Goal: Task Accomplishment & Management: Manage account settings

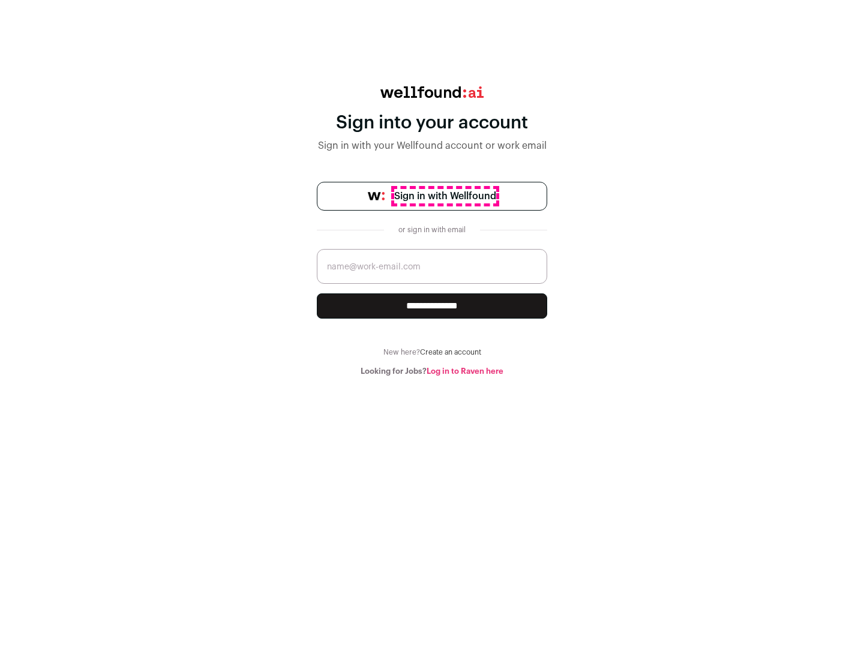
click at [445, 196] on span "Sign in with Wellfound" at bounding box center [445, 196] width 102 height 14
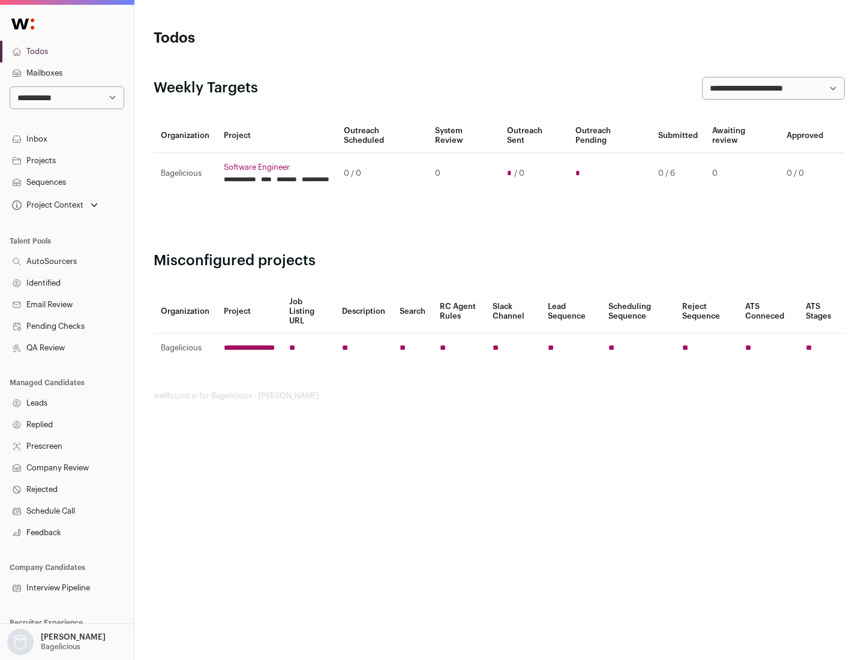
click at [67, 160] on link "Projects" at bounding box center [67, 161] width 134 height 22
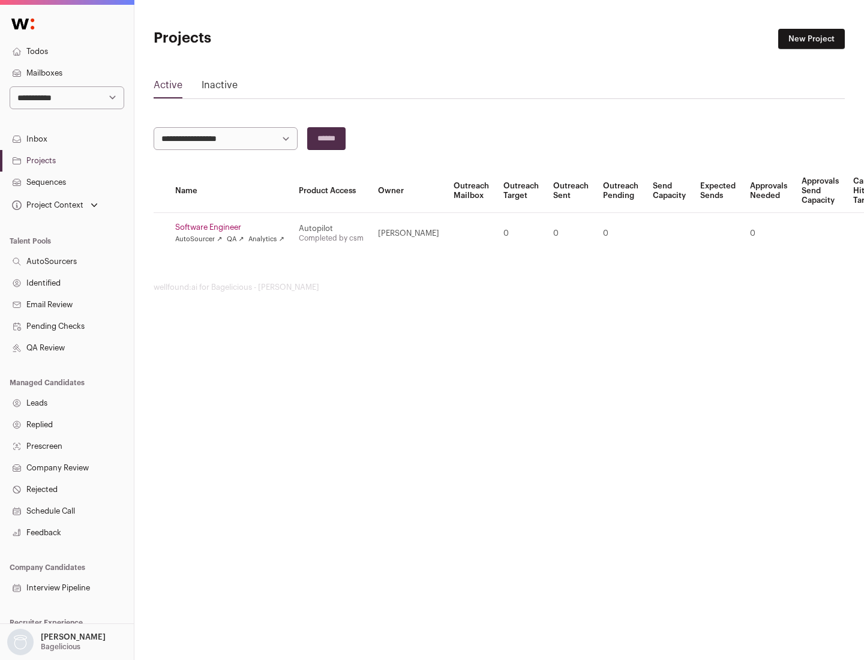
click at [234, 228] on link "Software Engineer" at bounding box center [229, 228] width 109 height 10
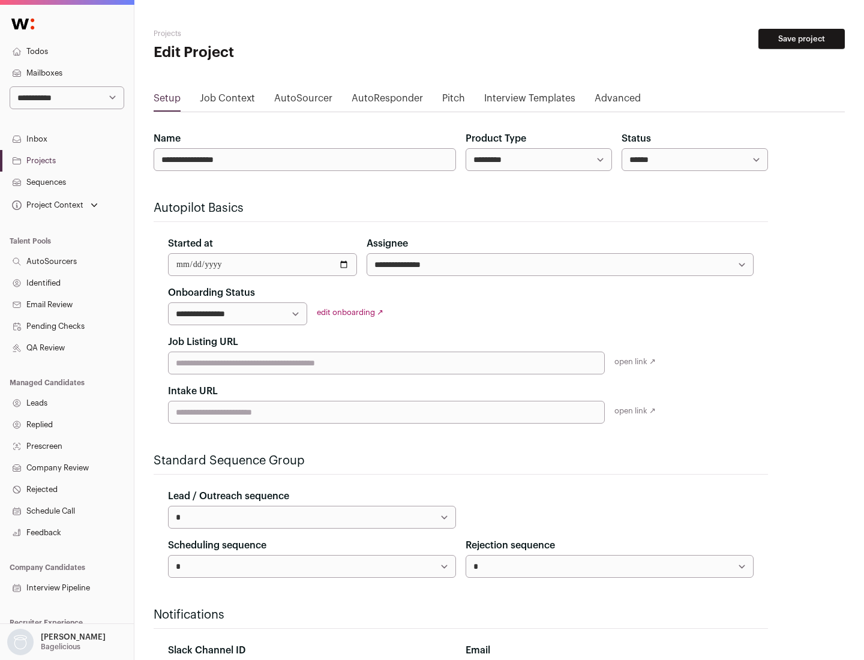
click at [802, 39] on button "Save project" at bounding box center [802, 39] width 86 height 20
